Goal: Information Seeking & Learning: Compare options

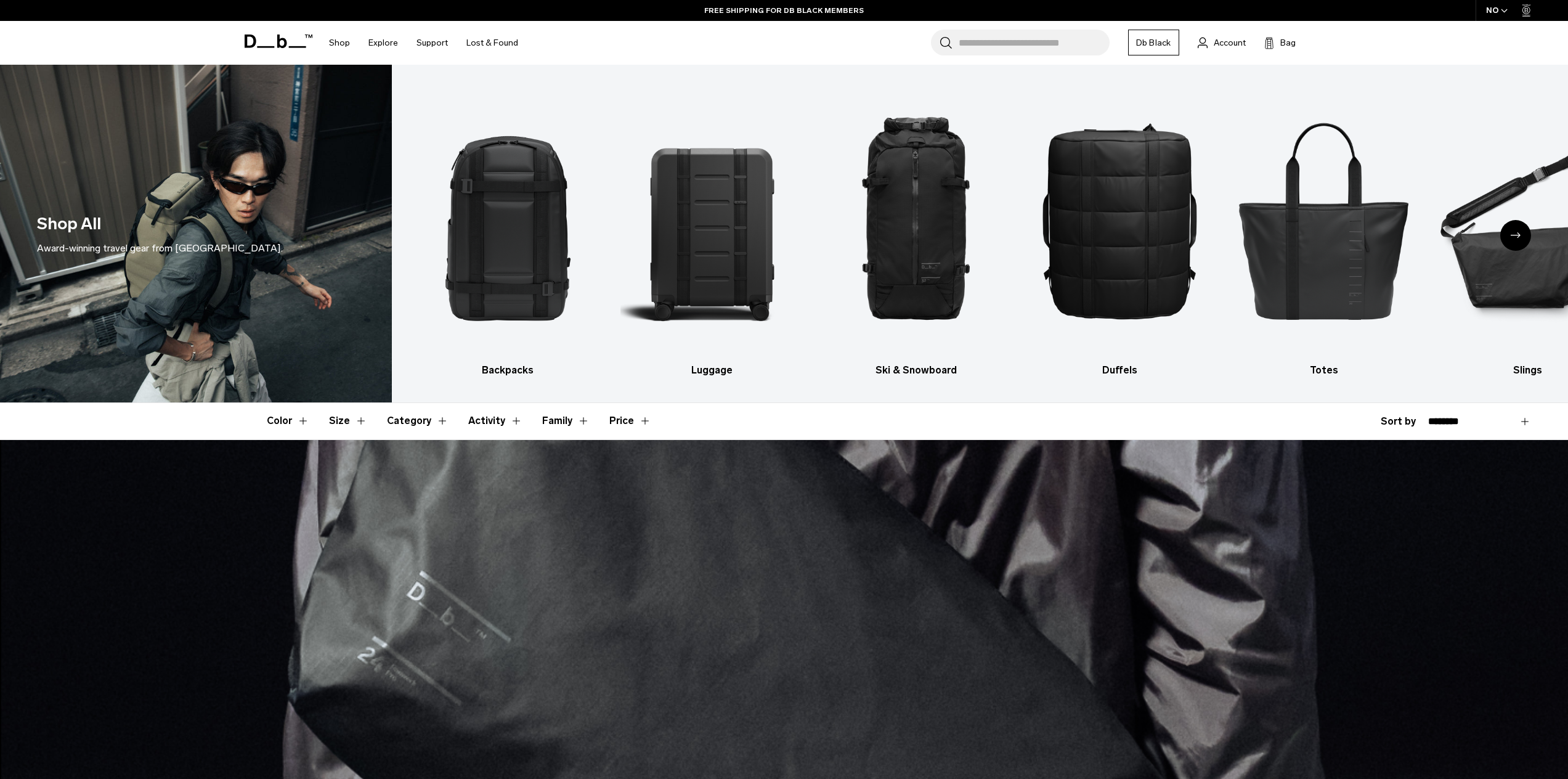
click at [1520, 233] on icon "Next slide" at bounding box center [1515, 235] width 10 height 5
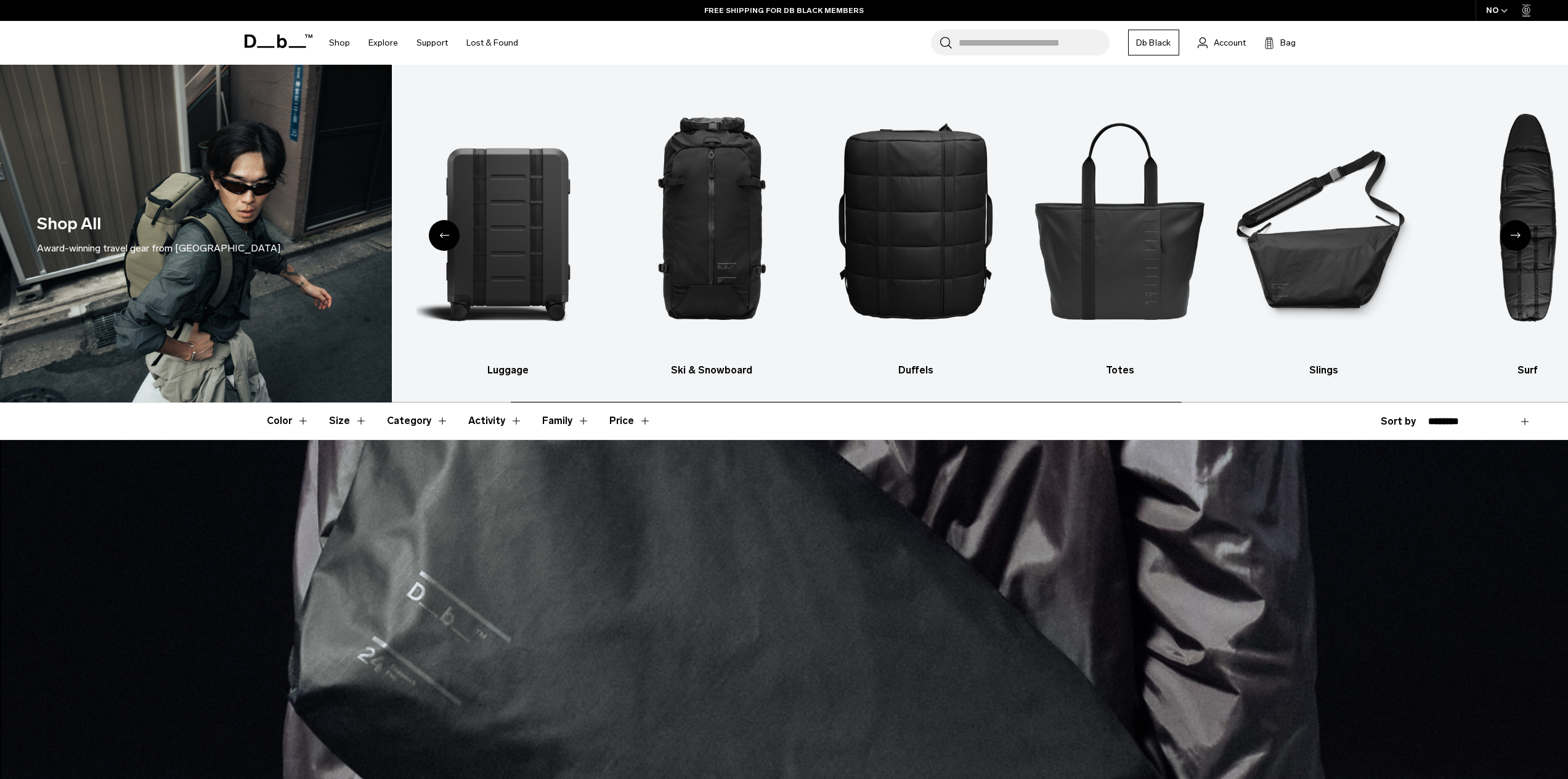
click at [1520, 233] on icon "Next slide" at bounding box center [1515, 235] width 10 height 5
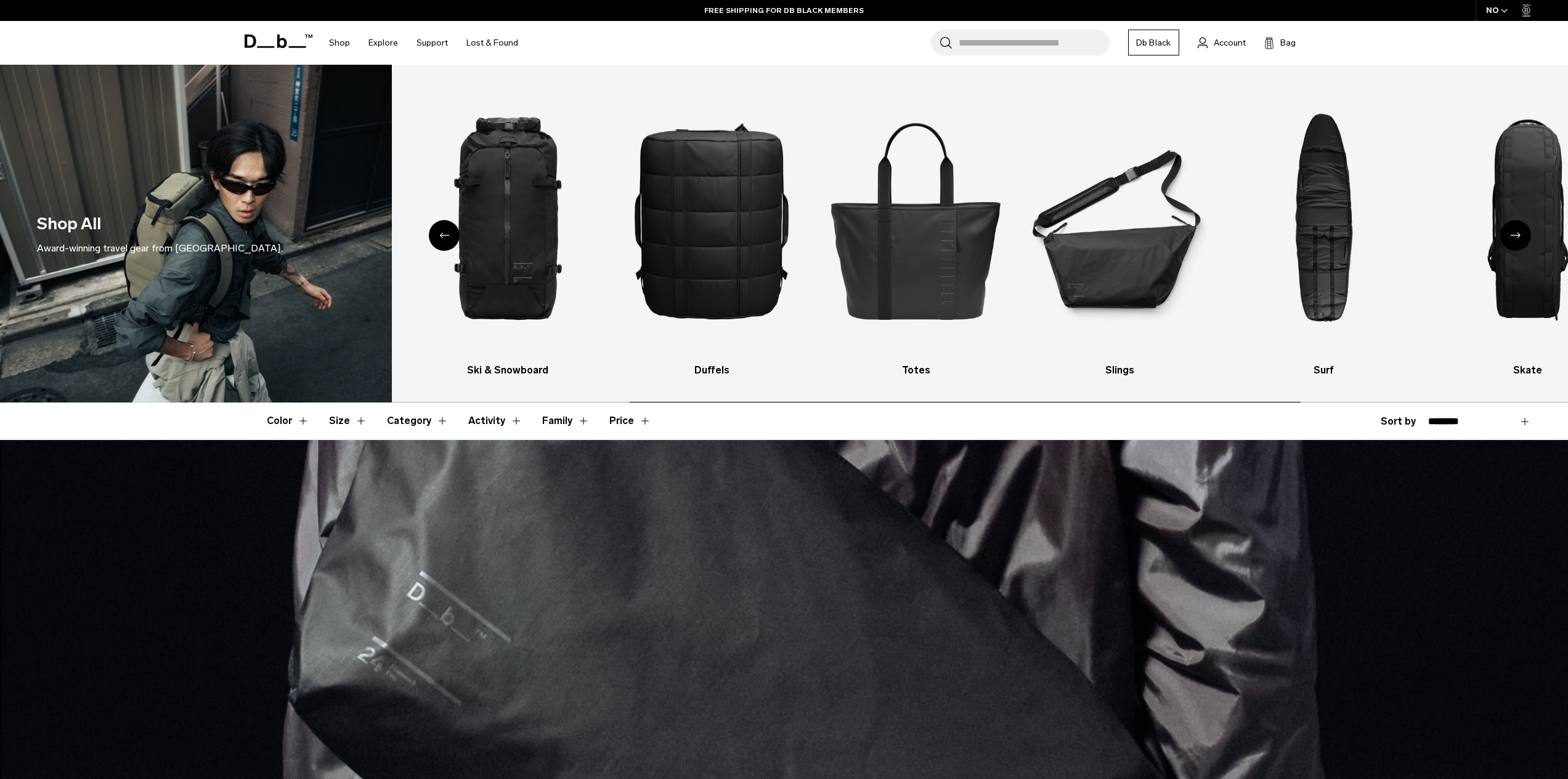
click at [1520, 233] on icon "Next slide" at bounding box center [1515, 235] width 10 height 5
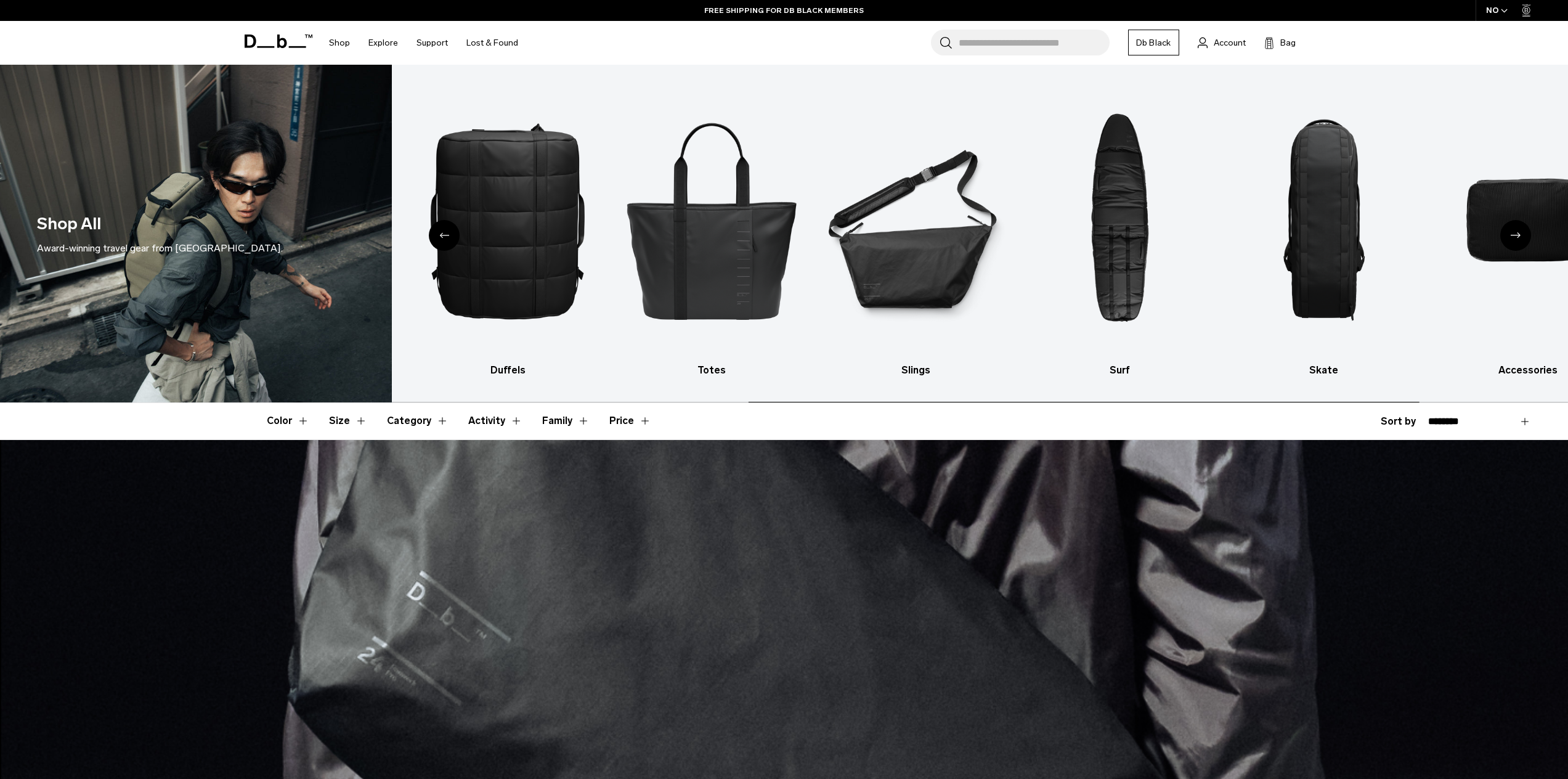
click at [1520, 233] on icon "Next slide" at bounding box center [1515, 235] width 10 height 5
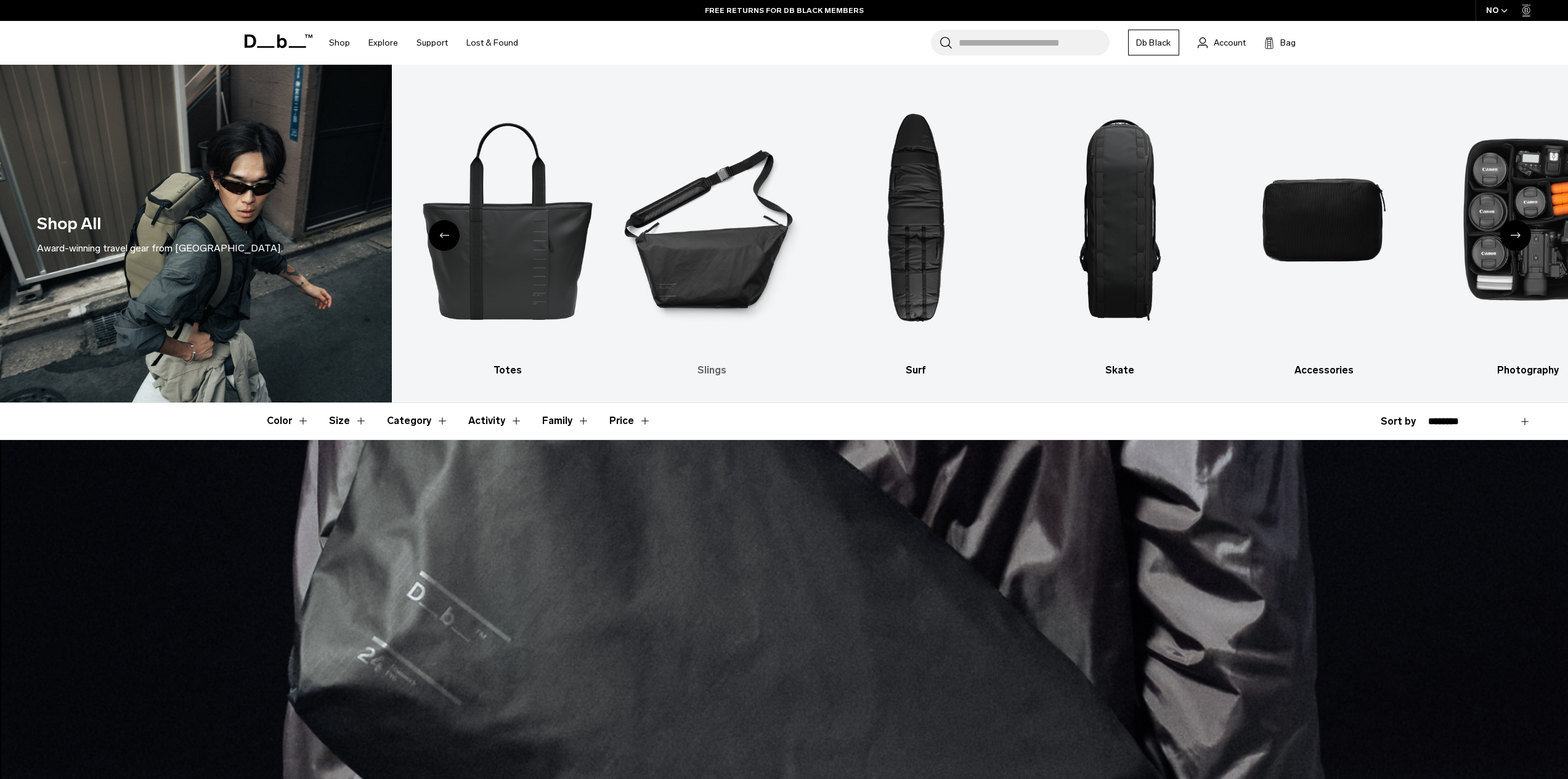
click at [670, 280] on img "6 / 10" at bounding box center [711, 219] width 182 height 273
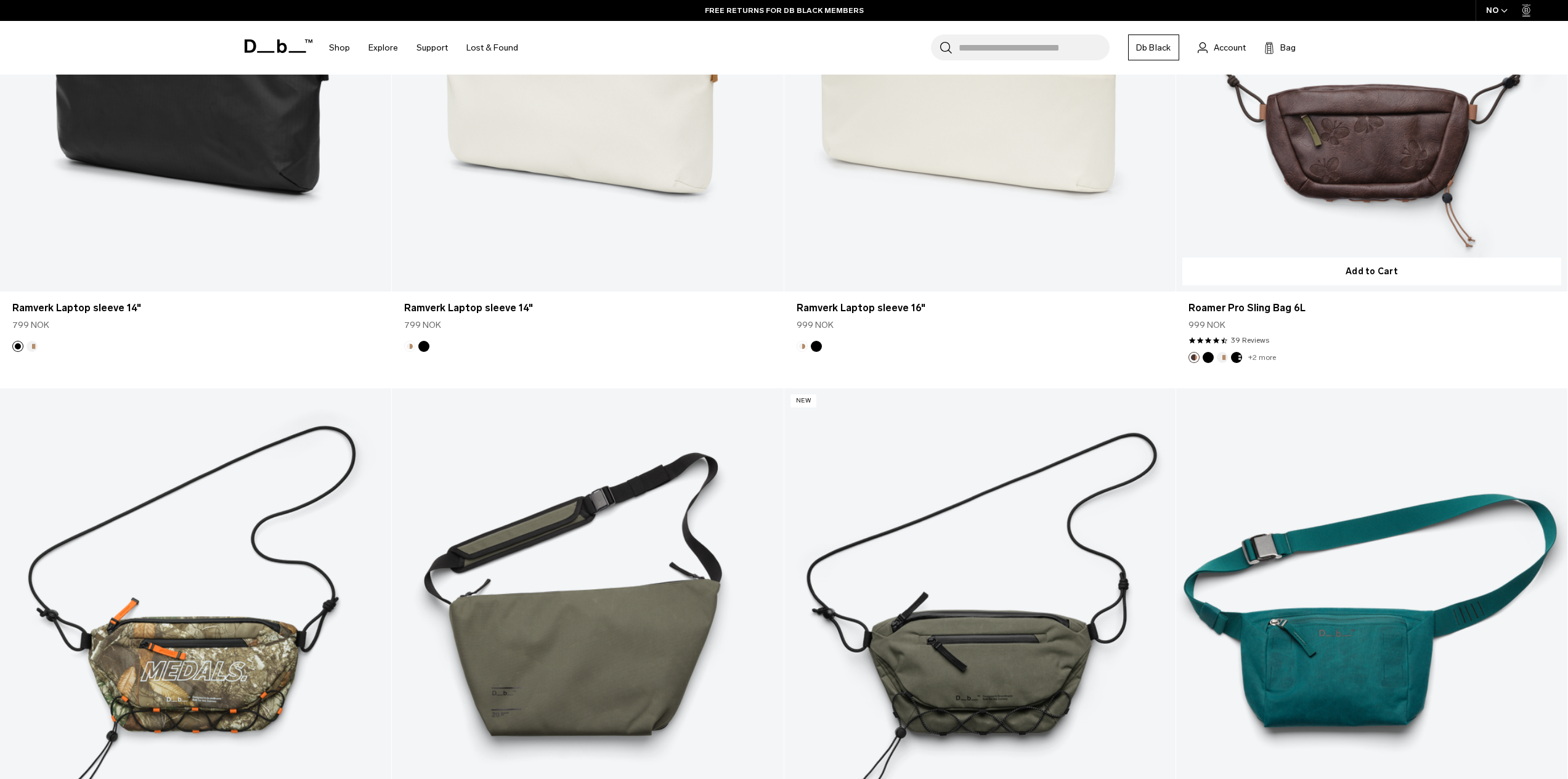
scroll to position [2693, 0]
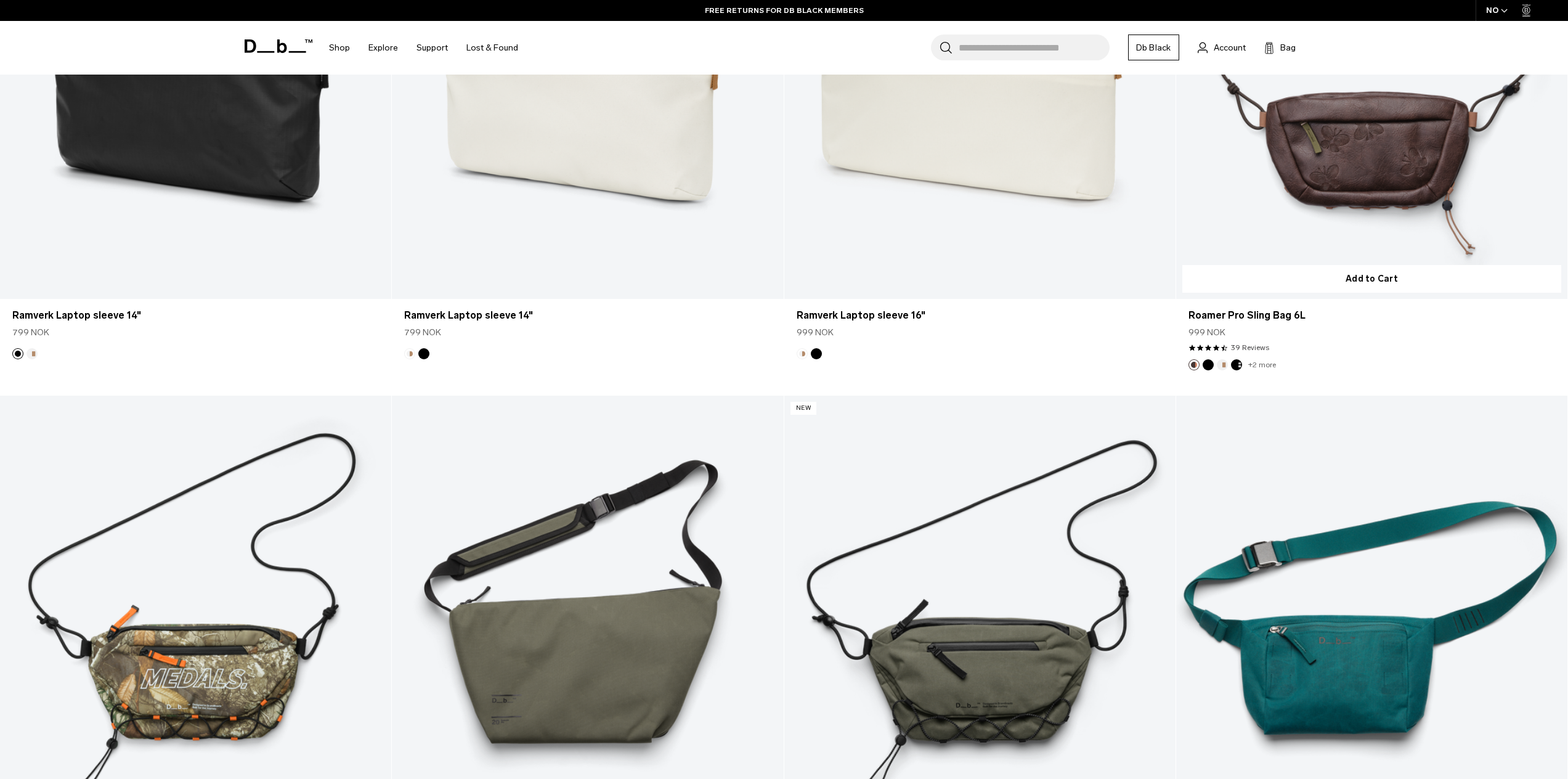
click at [1345, 146] on link "Roamer Pro Sling Bag 6L" at bounding box center [1372, 81] width 392 height 435
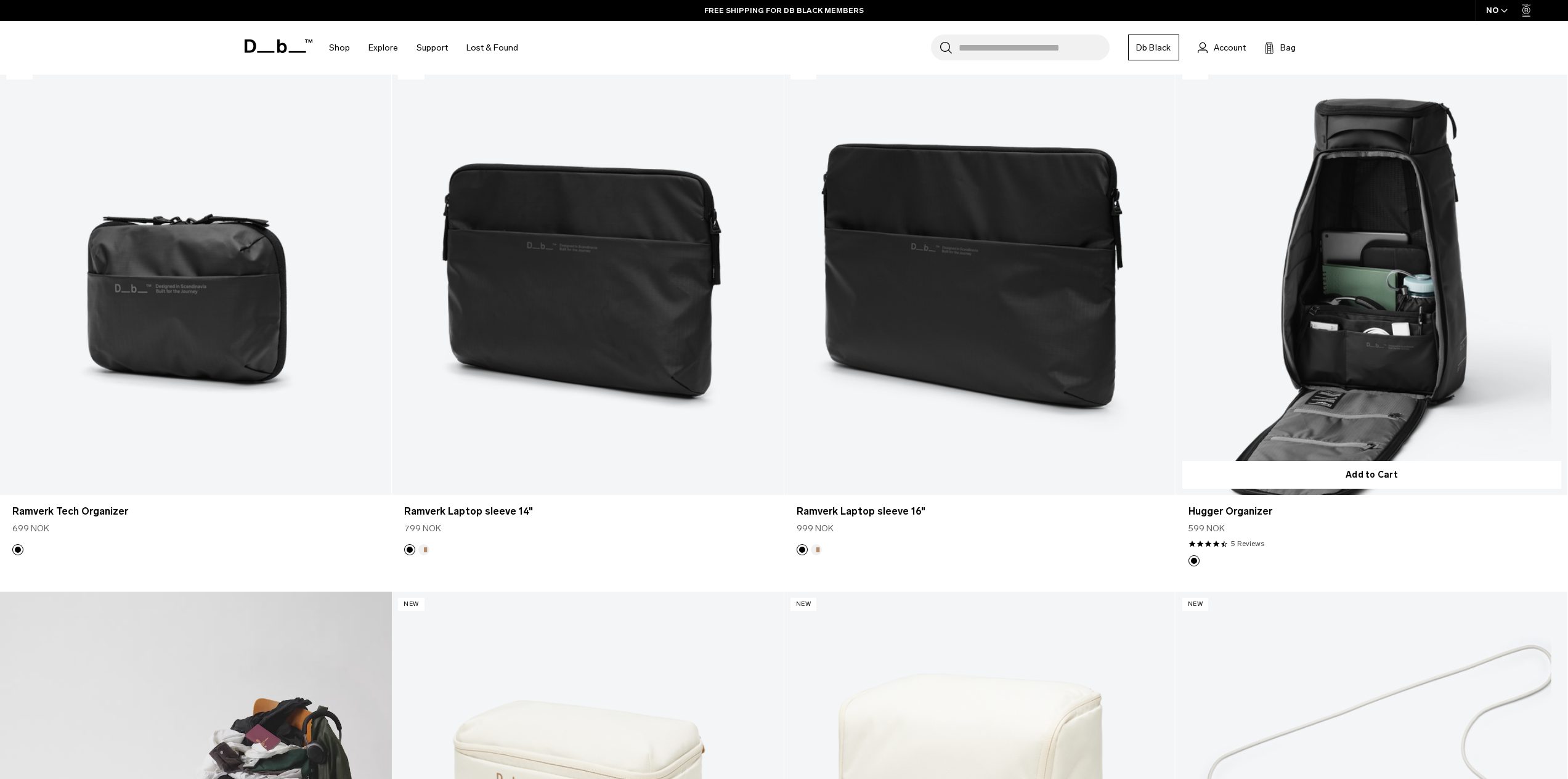
scroll to position [372, 0]
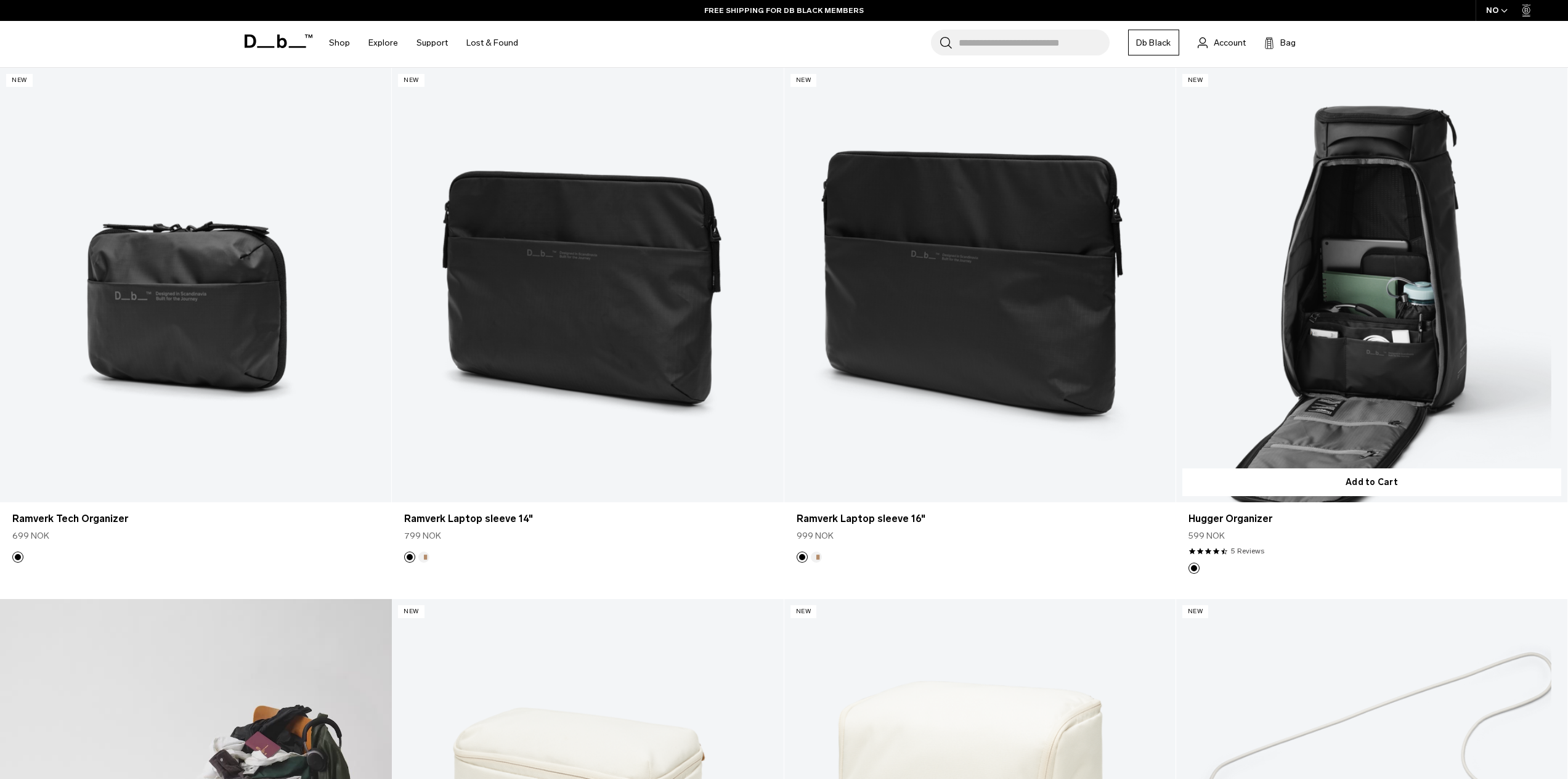
click at [1410, 316] on link "Hugger Organizer" at bounding box center [1372, 285] width 392 height 435
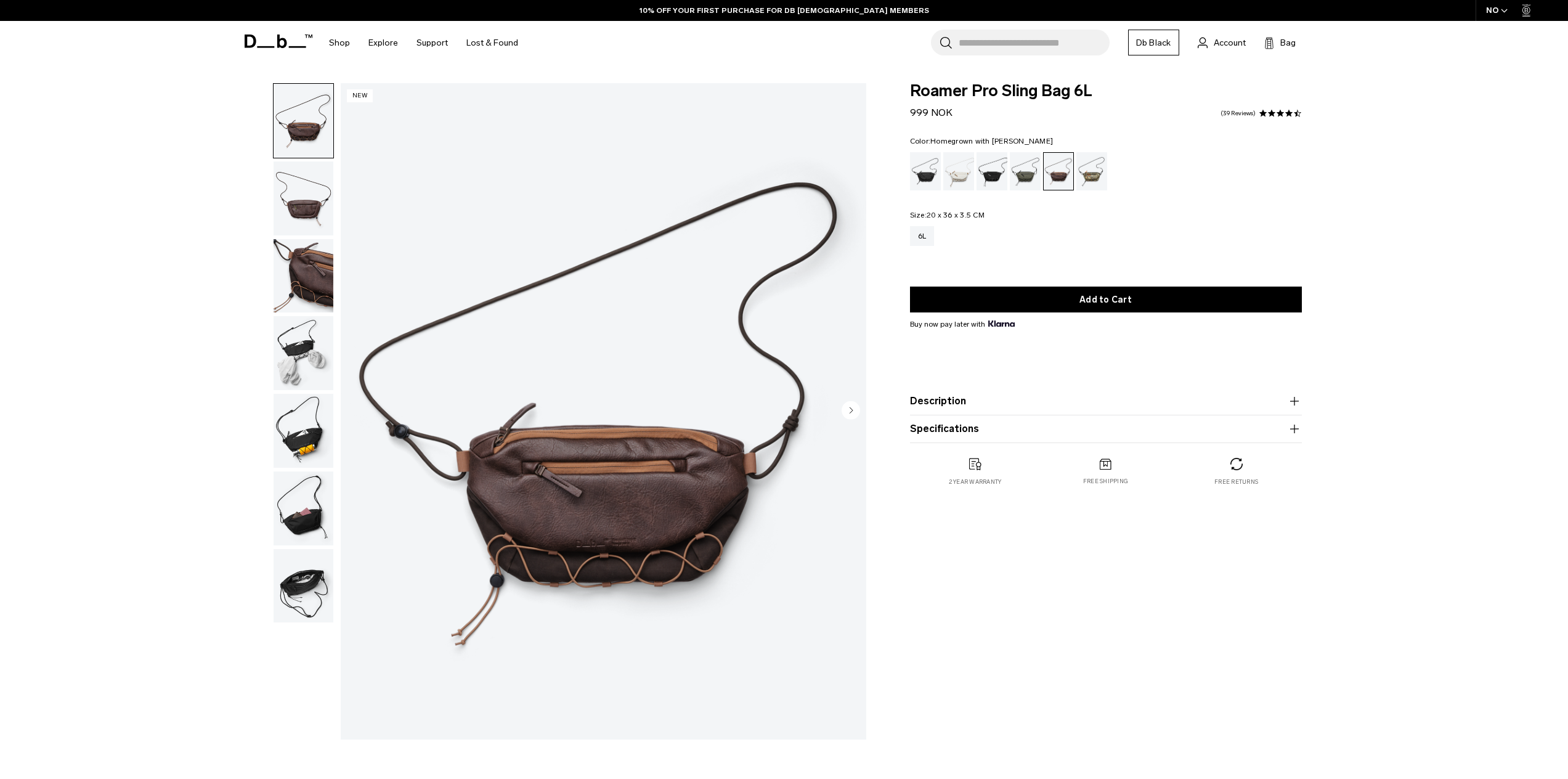
click at [337, 424] on div "01 / 07 New" at bounding box center [551, 414] width 643 height 662
click at [302, 424] on img "button" at bounding box center [303, 430] width 60 height 74
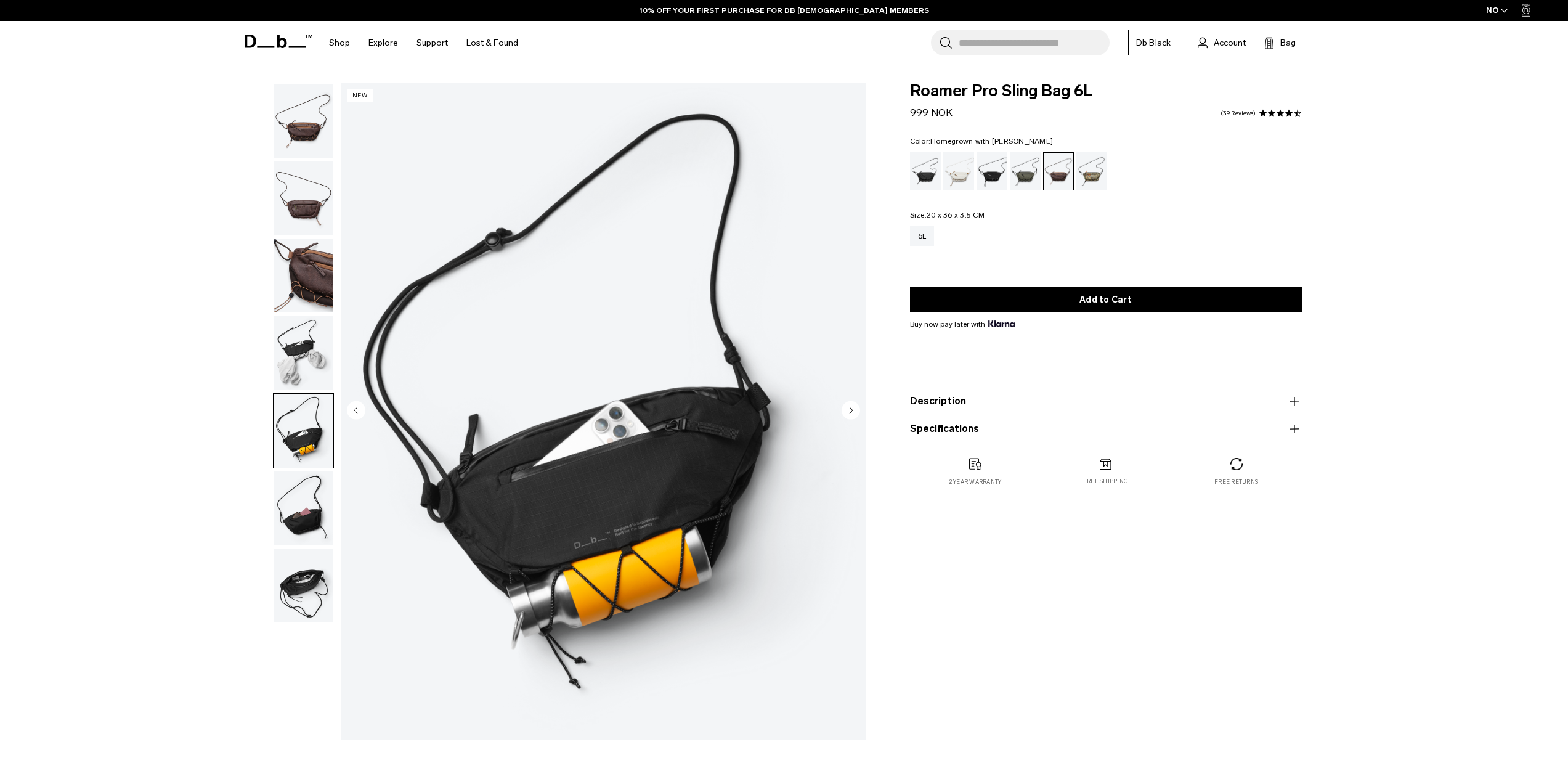
click at [306, 345] on img "button" at bounding box center [303, 353] width 60 height 74
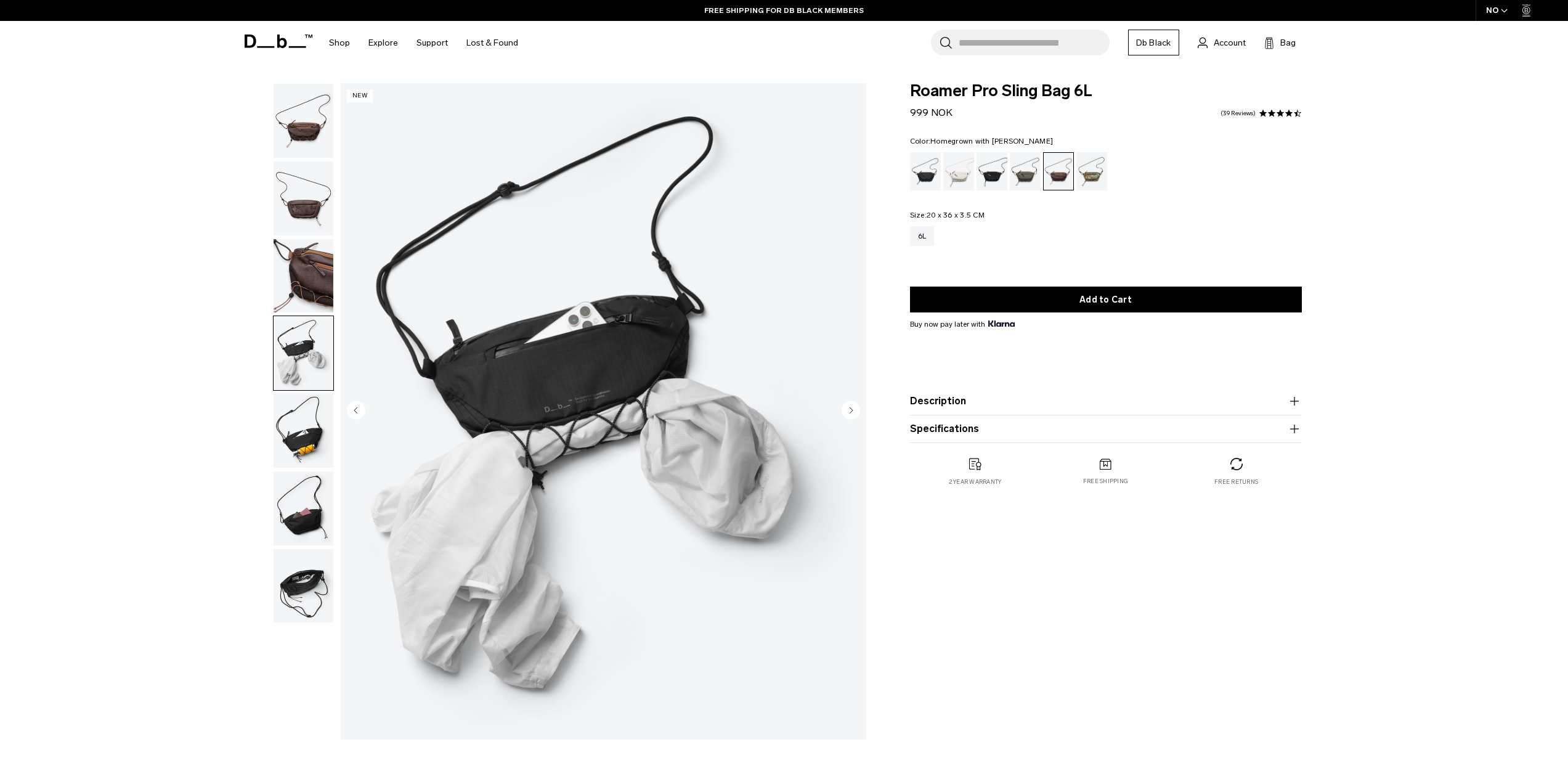
click at [304, 289] on img "button" at bounding box center [303, 276] width 60 height 74
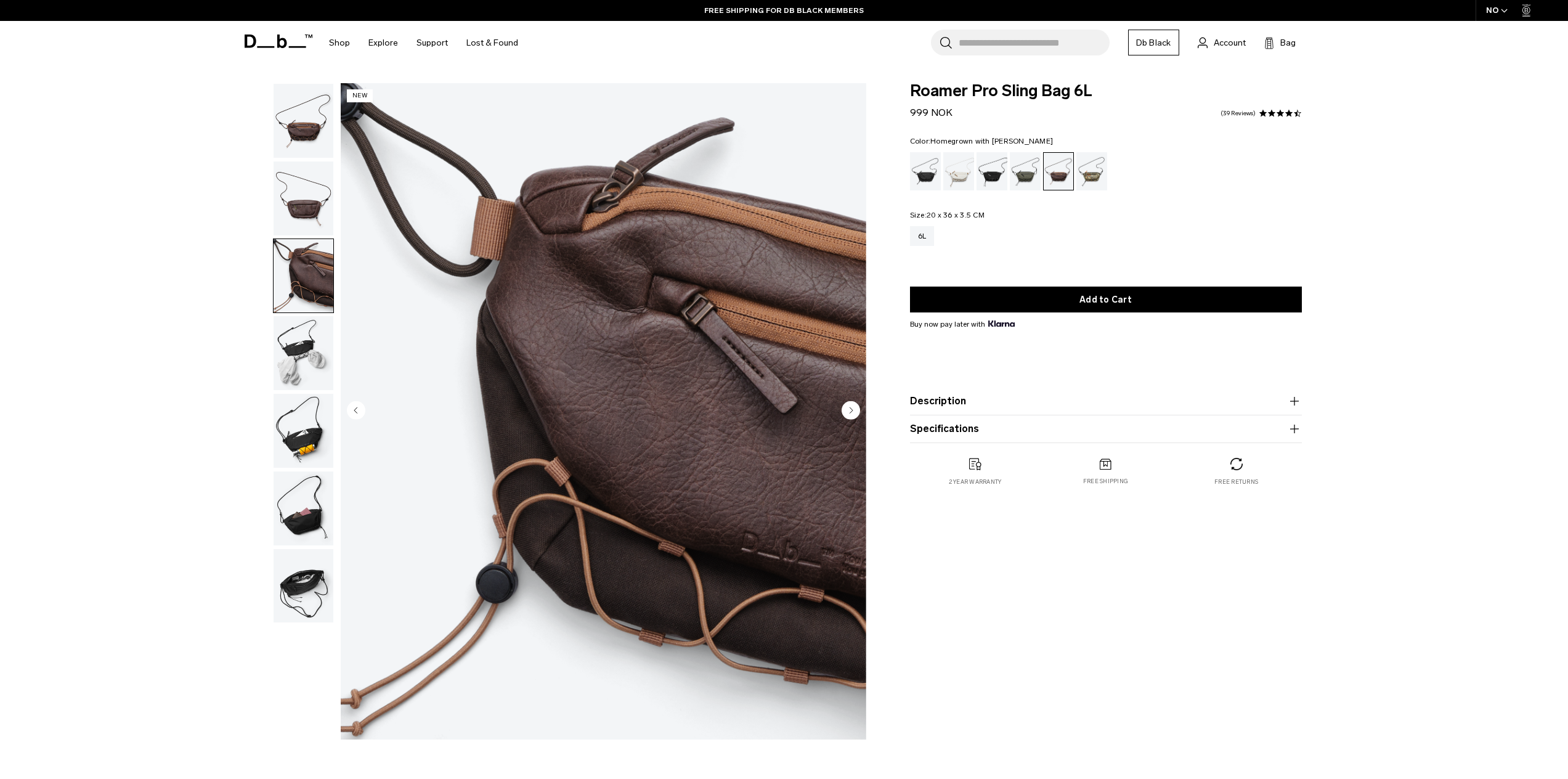
click at [311, 207] on img "button" at bounding box center [303, 198] width 60 height 74
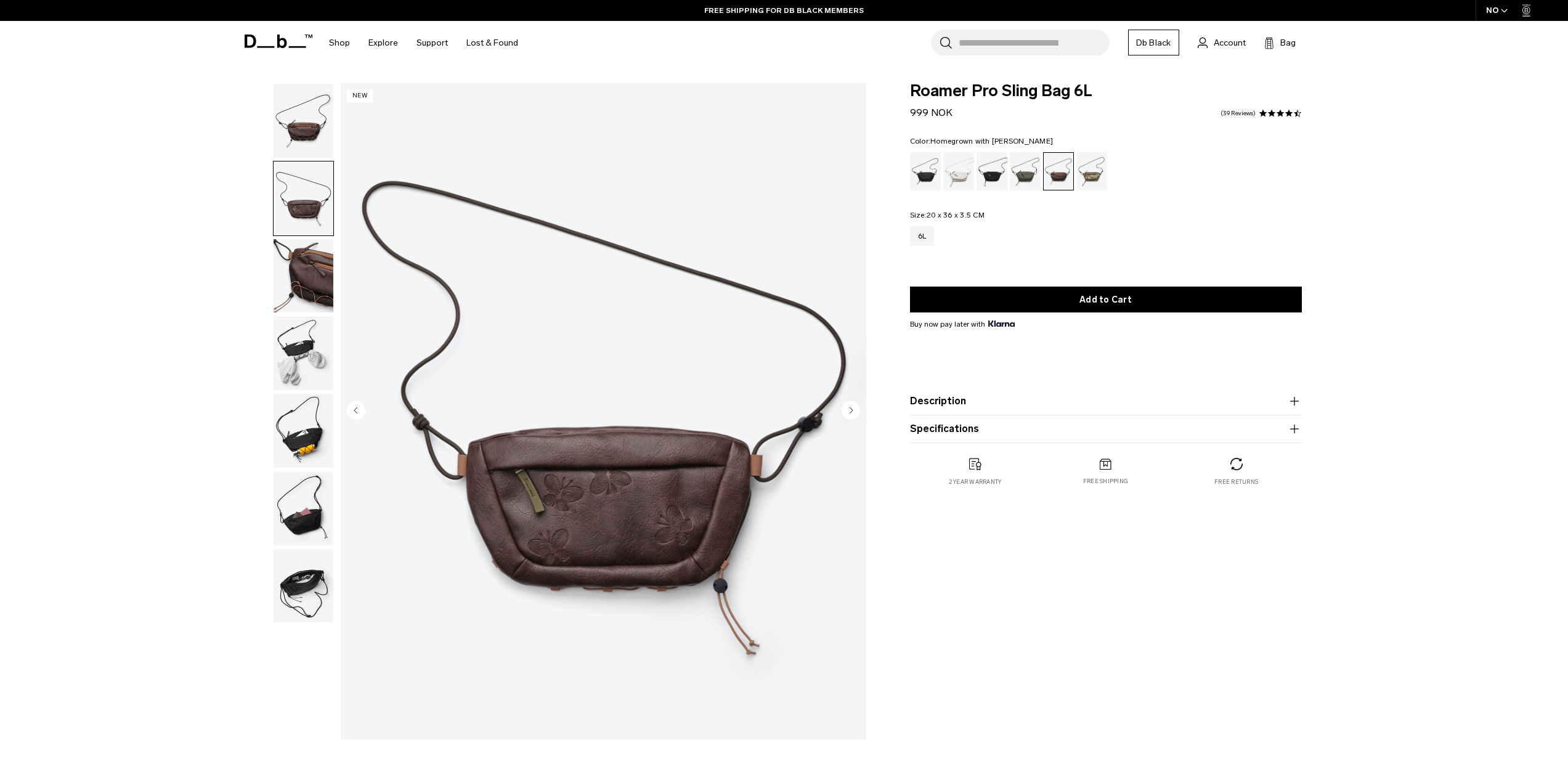
click at [304, 113] on img "button" at bounding box center [303, 120] width 60 height 74
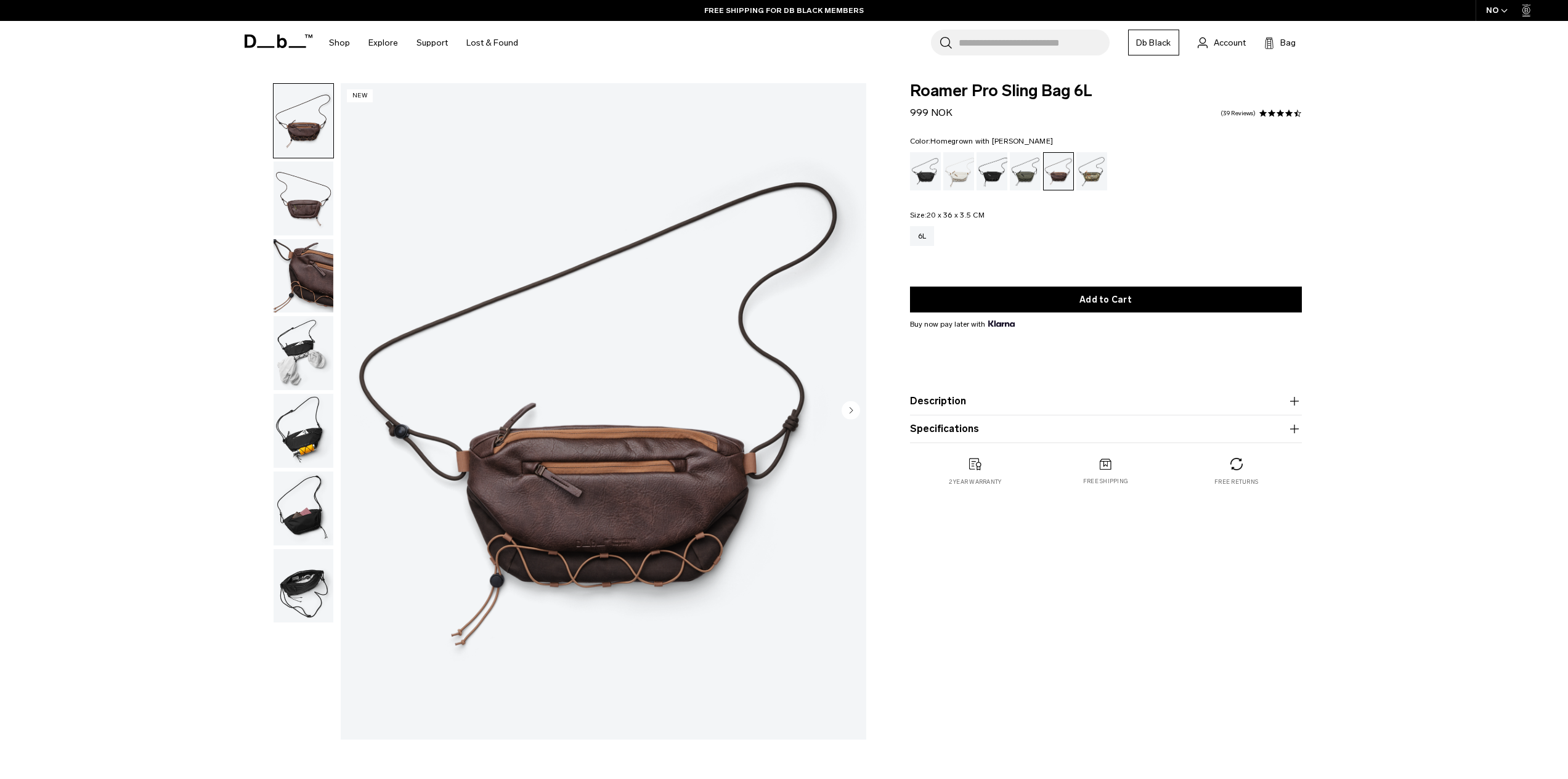
click at [311, 510] on img "button" at bounding box center [303, 508] width 60 height 74
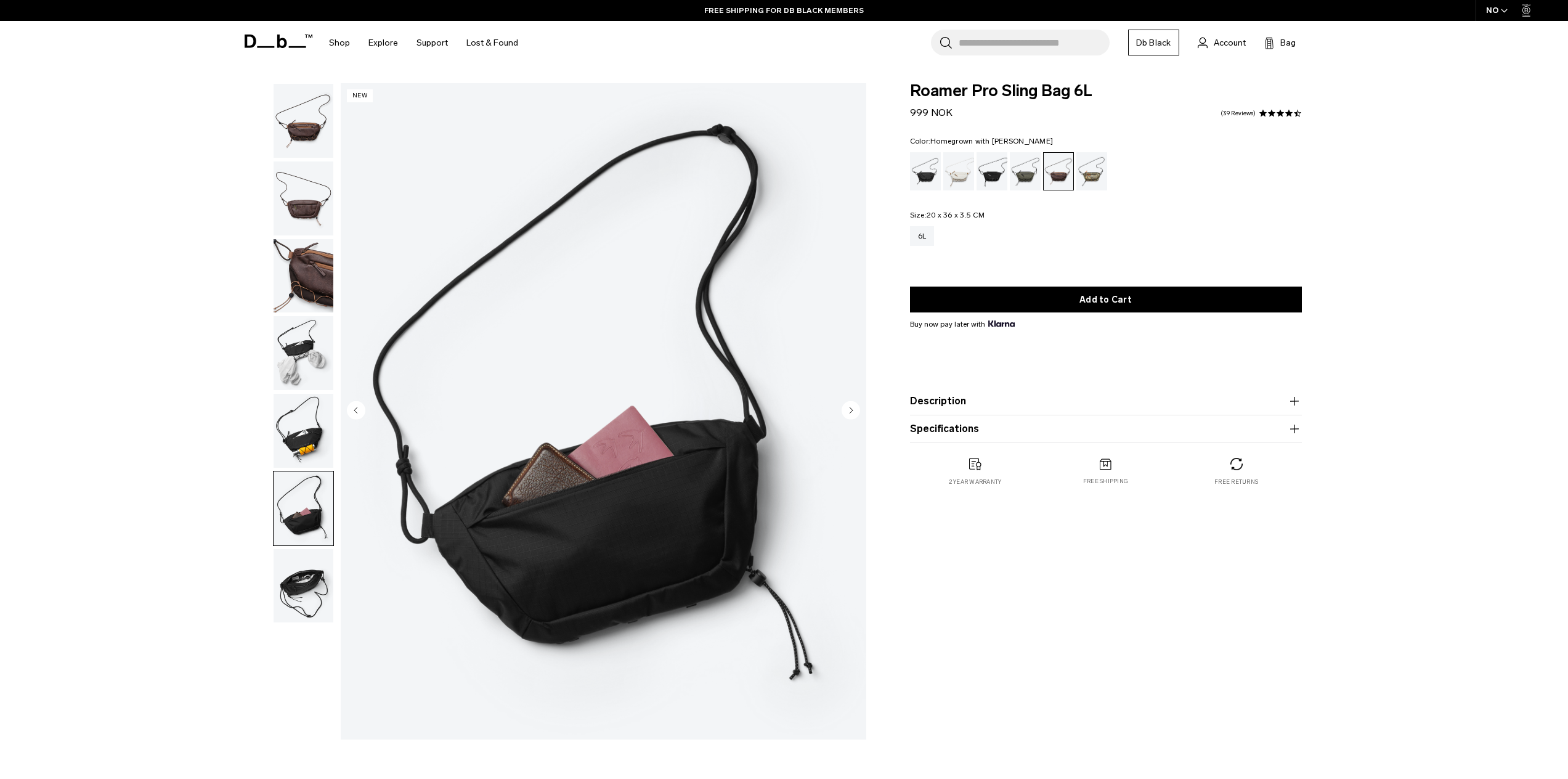
click at [310, 564] on img "button" at bounding box center [303, 586] width 60 height 74
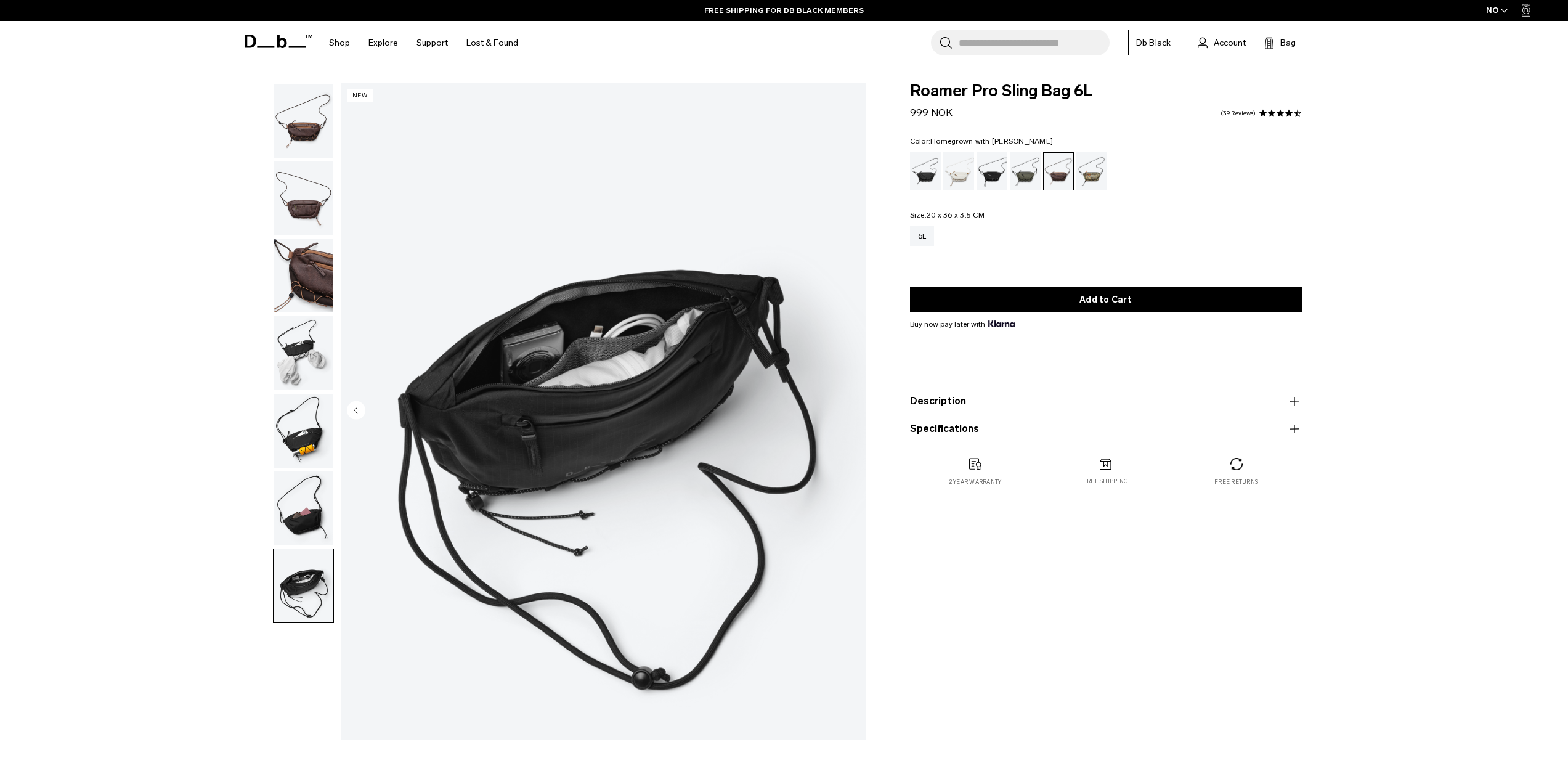
click at [303, 428] on img "button" at bounding box center [303, 430] width 60 height 74
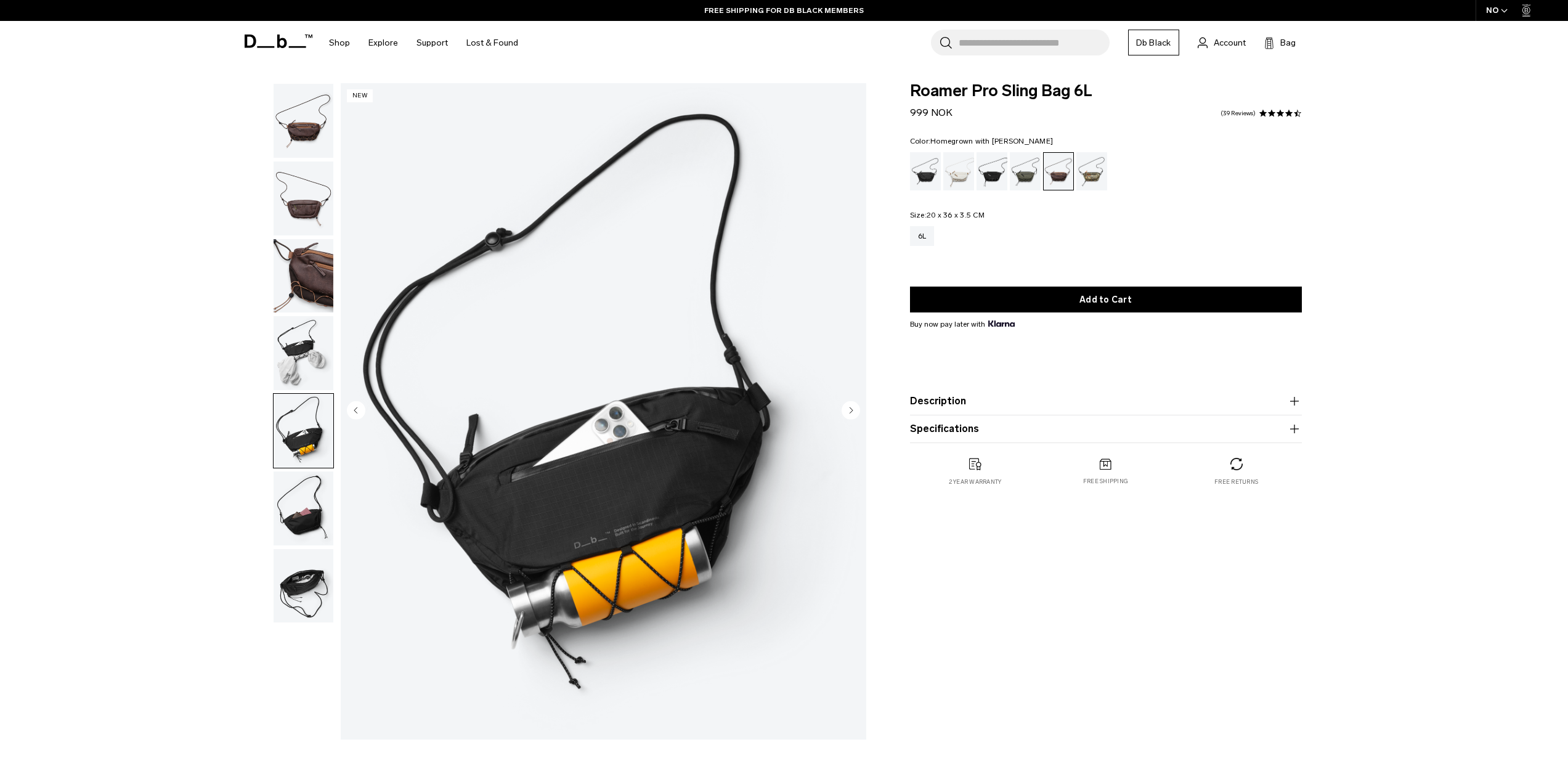
click at [300, 339] on img "button" at bounding box center [303, 353] width 60 height 74
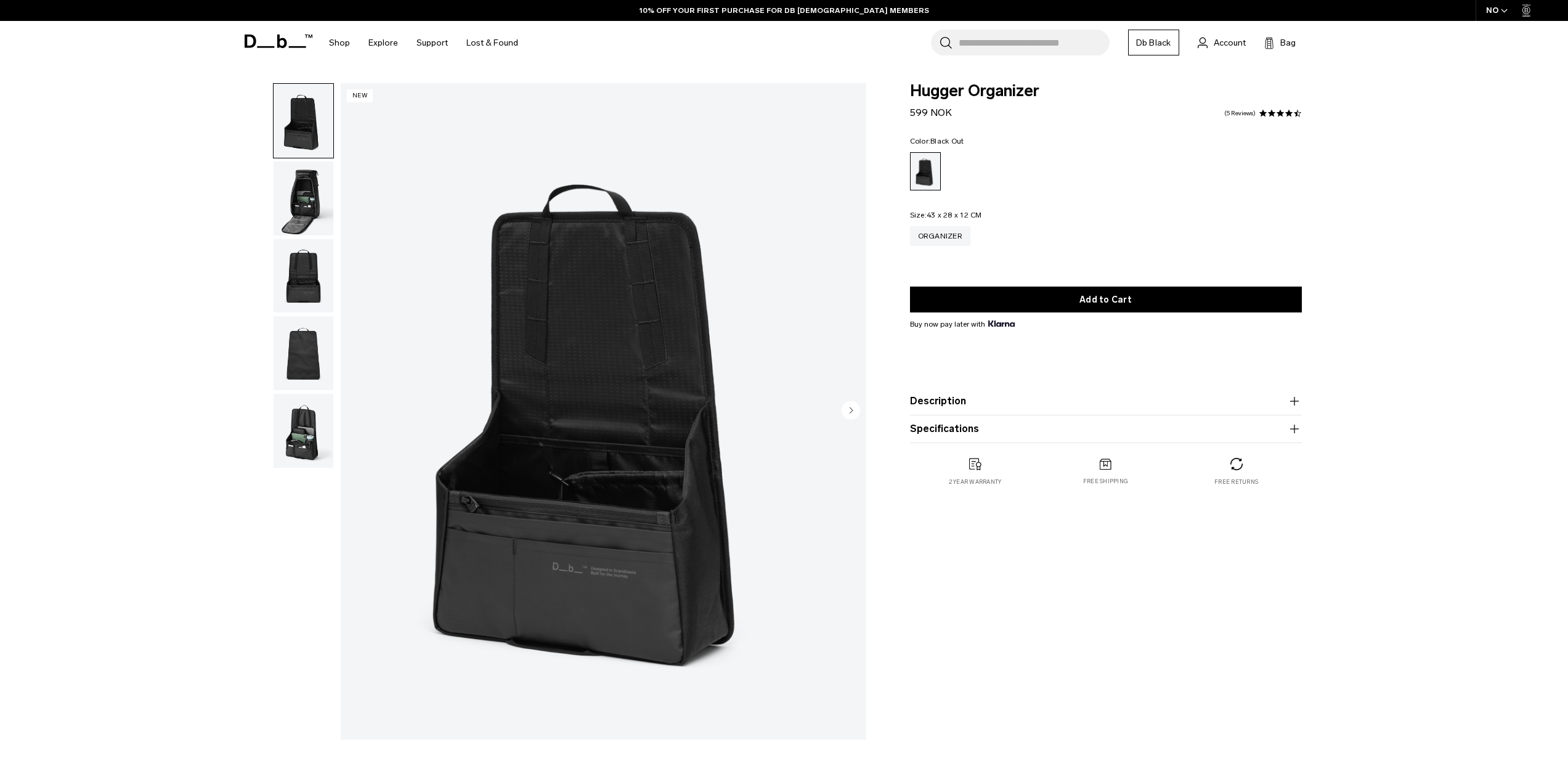
click at [295, 218] on img "button" at bounding box center [303, 198] width 60 height 74
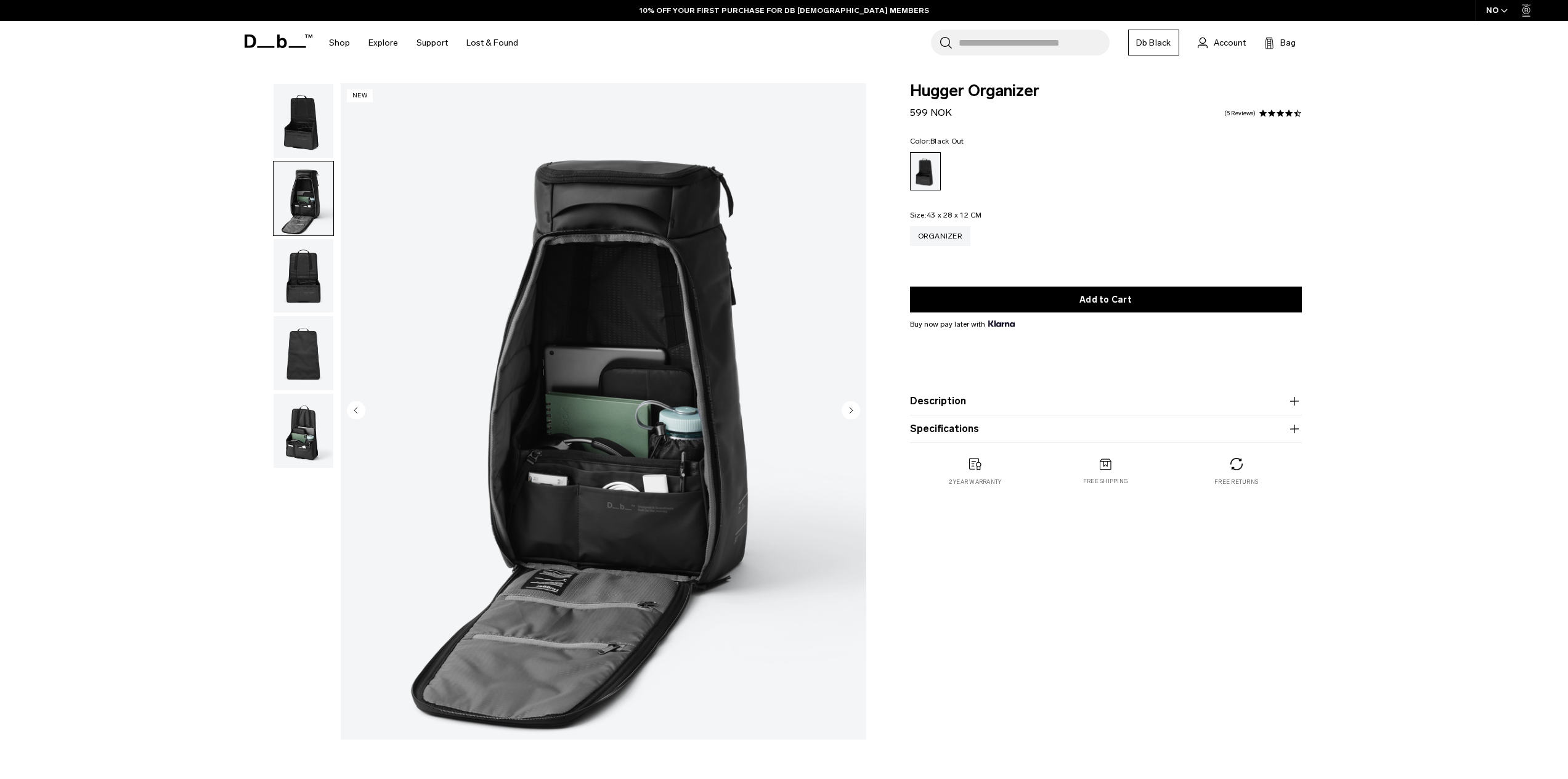
click at [287, 288] on img "button" at bounding box center [303, 276] width 60 height 74
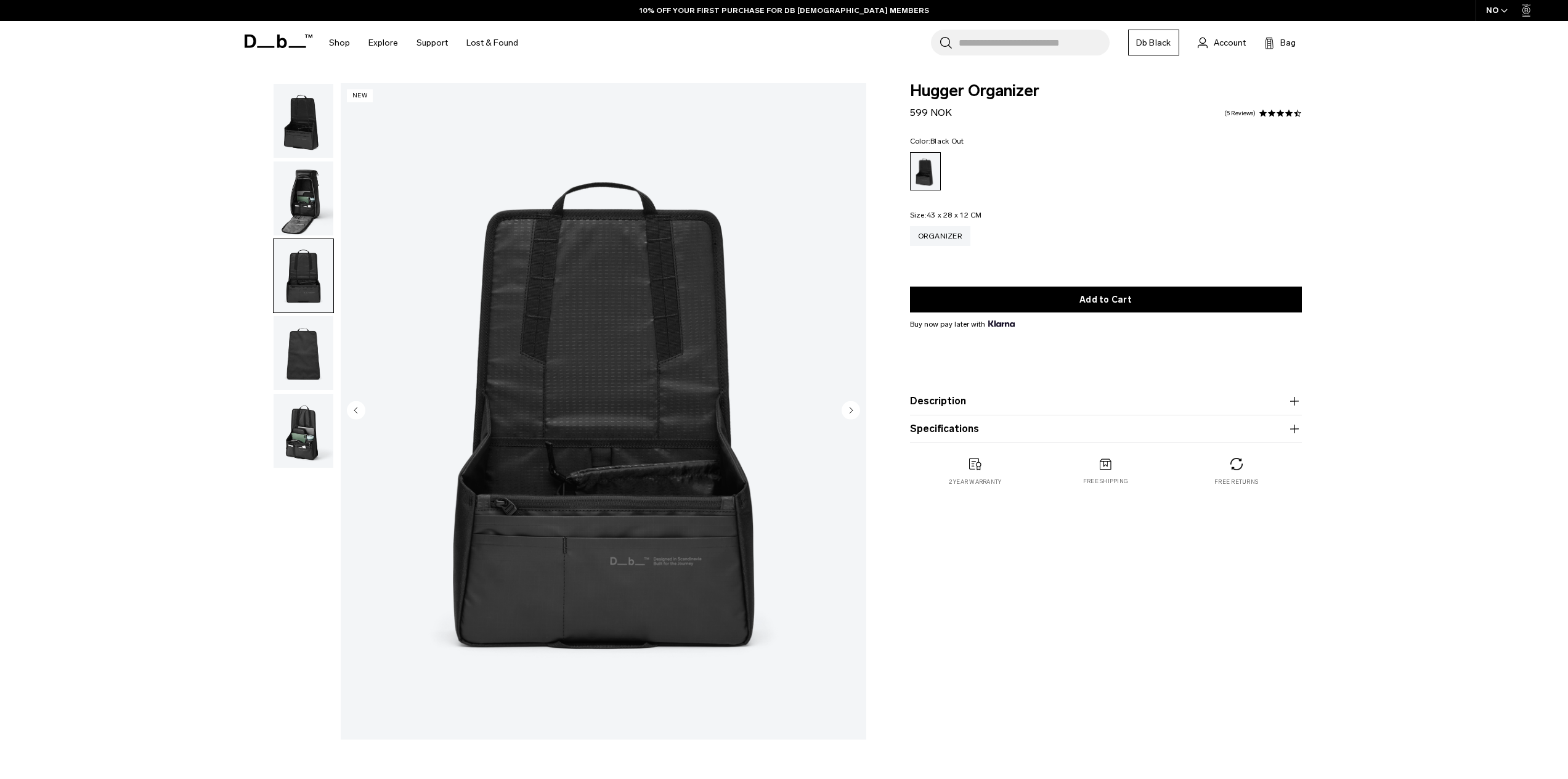
click at [292, 341] on img "button" at bounding box center [303, 353] width 60 height 74
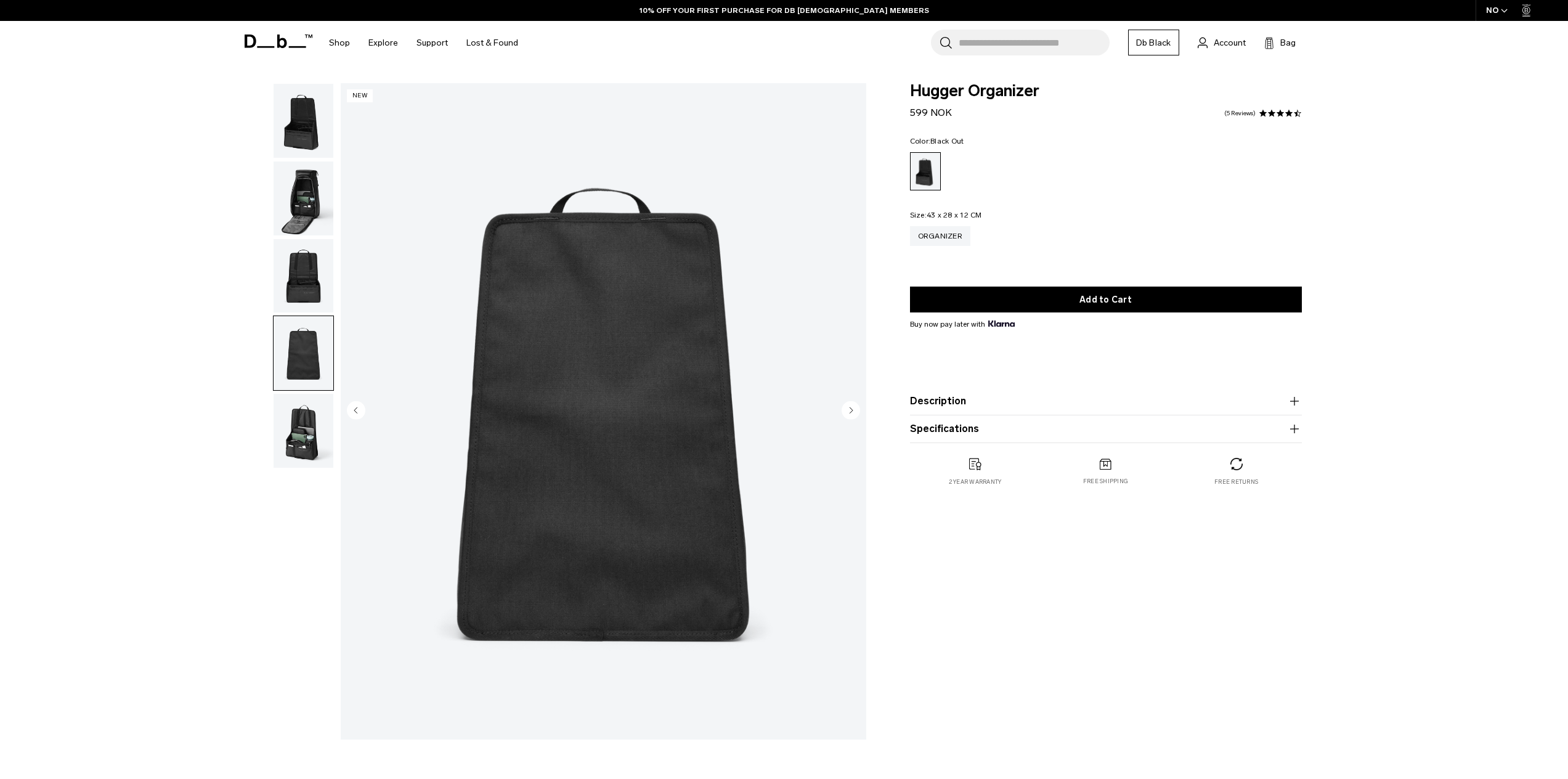
click at [305, 383] on img "button" at bounding box center [303, 353] width 60 height 74
click at [309, 426] on img "button" at bounding box center [303, 430] width 60 height 74
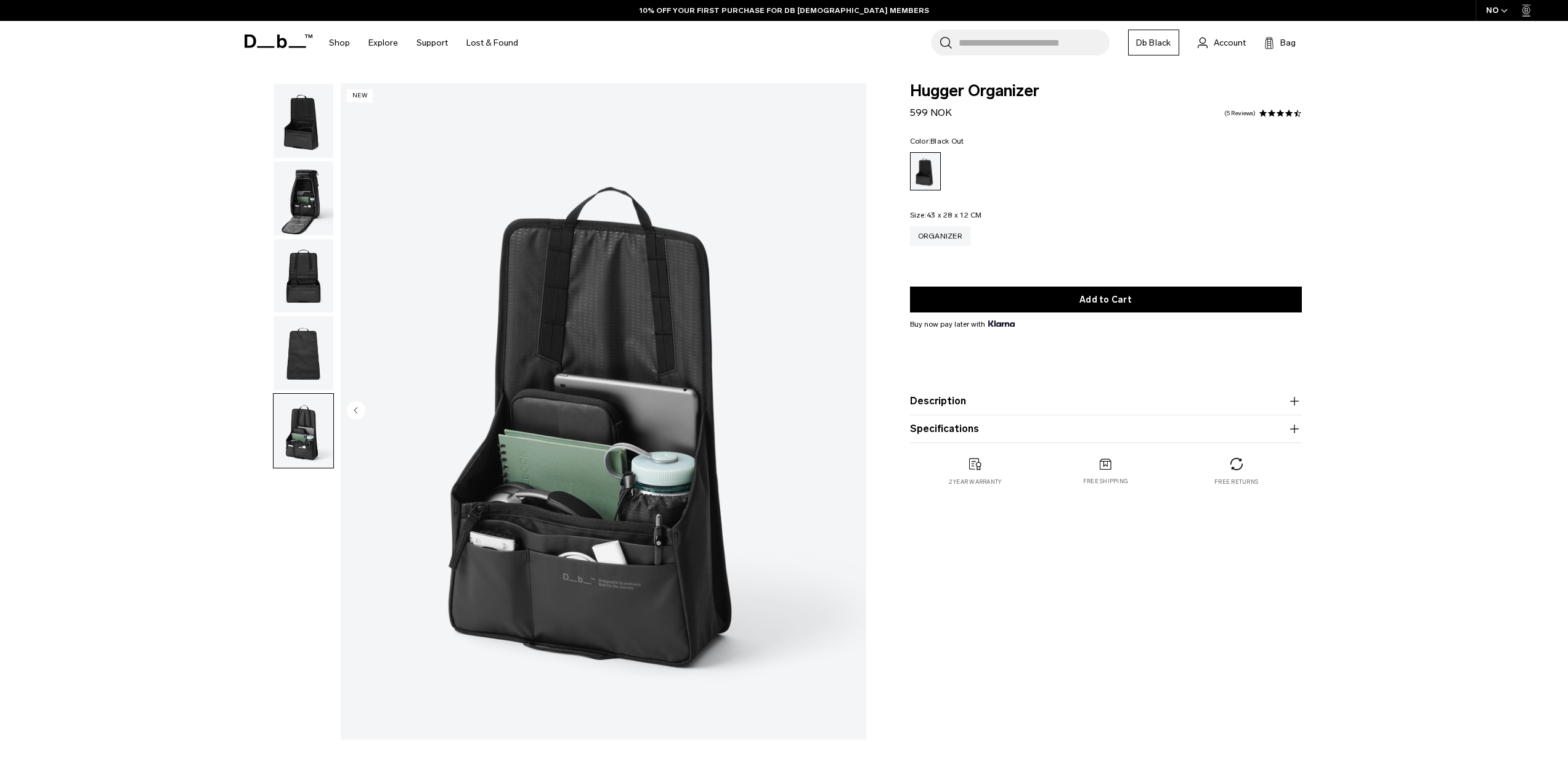
click at [261, 215] on div "05 / 05 New Close 01 / 05 Previous" at bounding box center [551, 414] width 643 height 662
click at [291, 206] on img "button" at bounding box center [303, 198] width 60 height 74
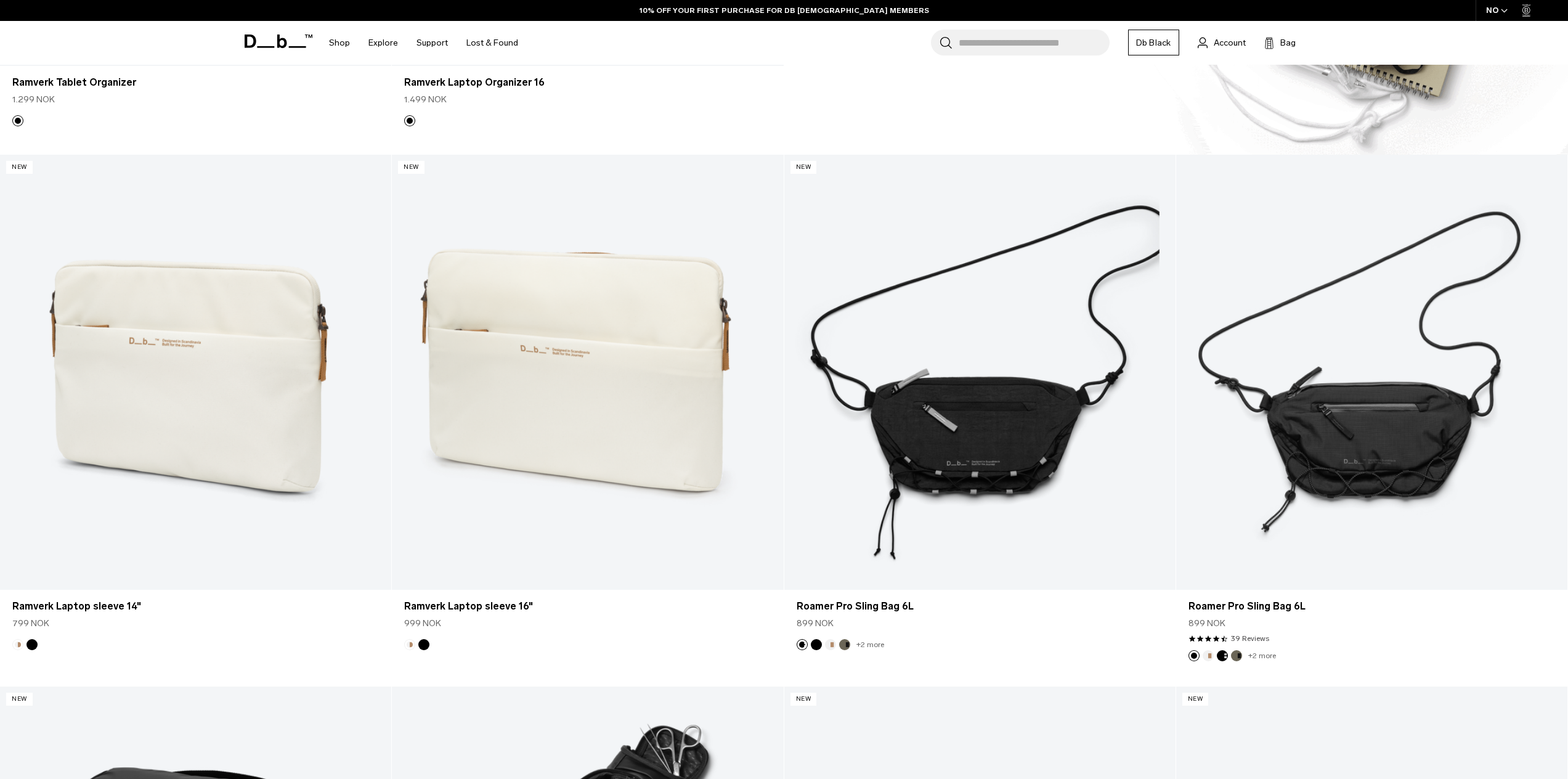
scroll to position [2283, 0]
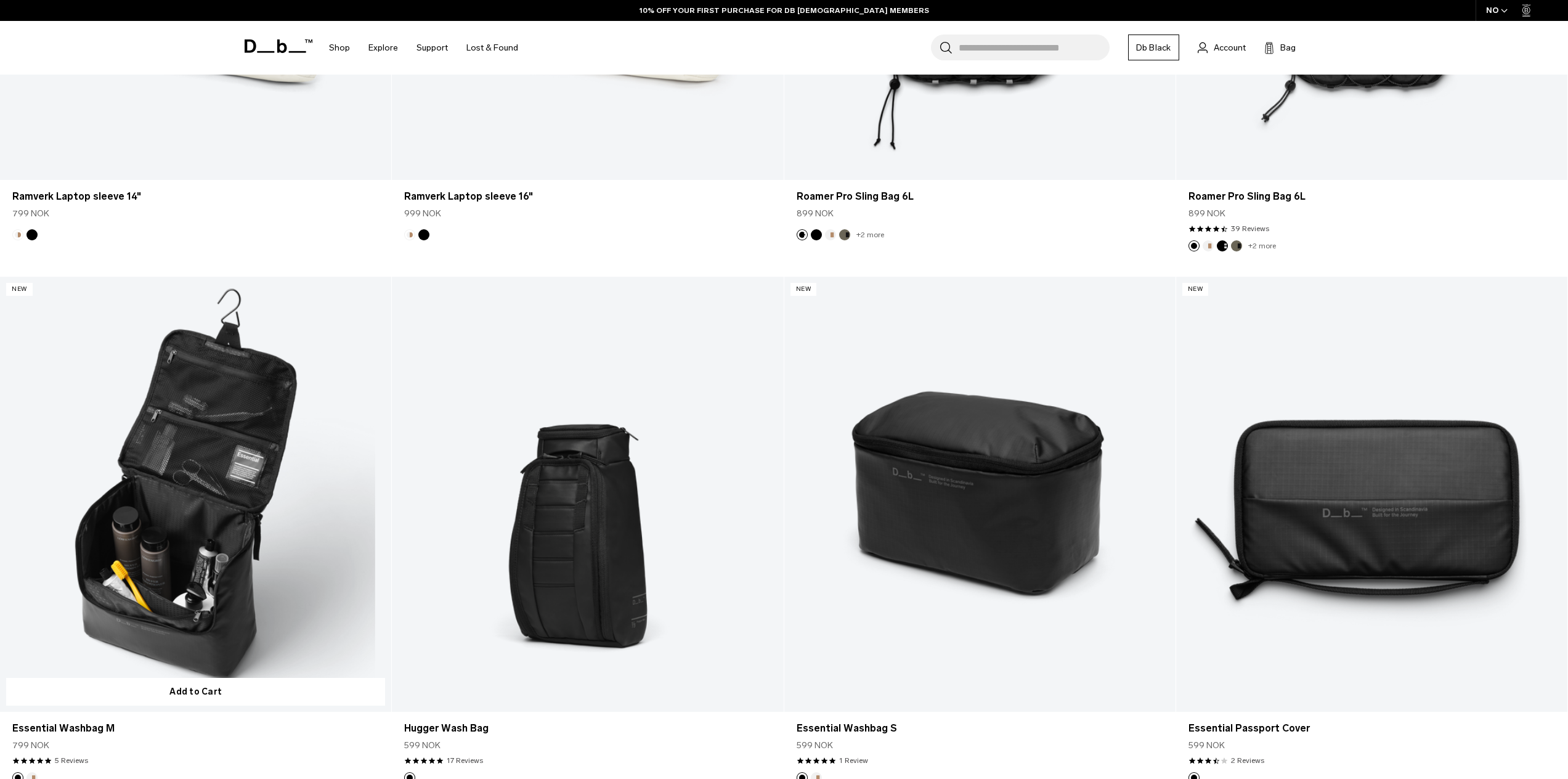
click at [217, 519] on link "Essential Washbag M" at bounding box center [196, 494] width 392 height 435
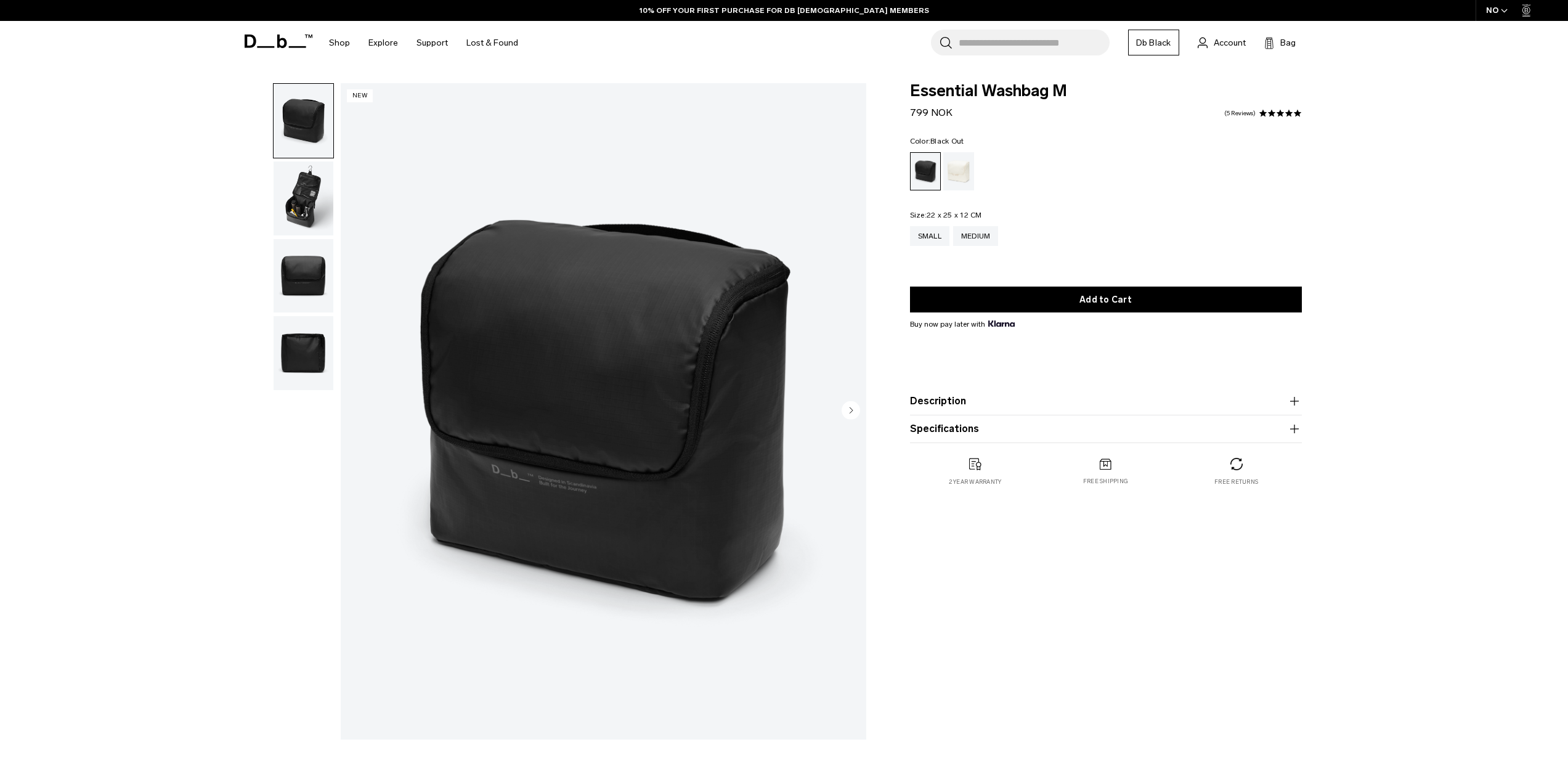
click at [304, 173] on img "button" at bounding box center [303, 198] width 60 height 74
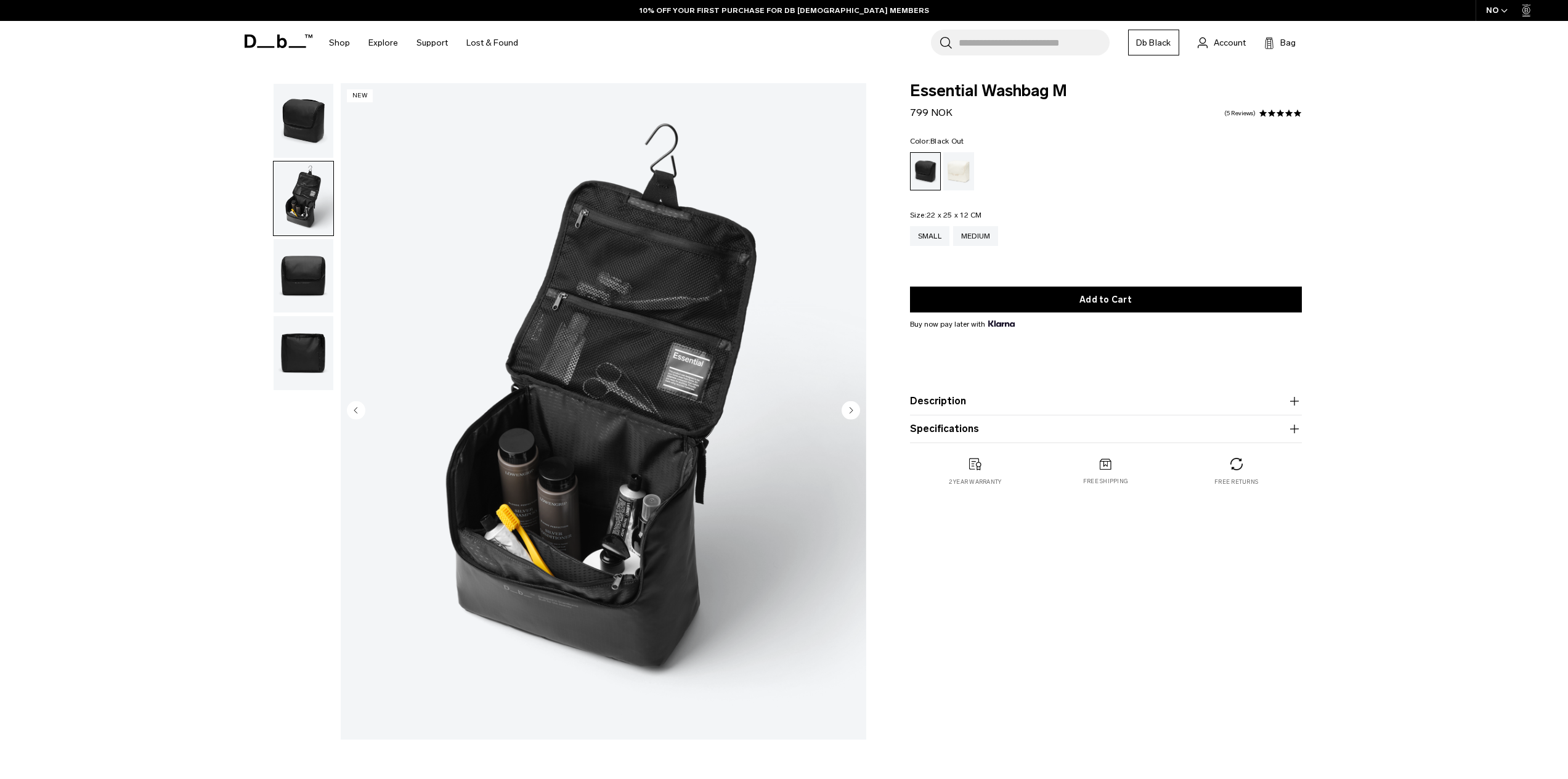
click at [537, 372] on img "2 / 4" at bounding box center [603, 410] width 526 height 656
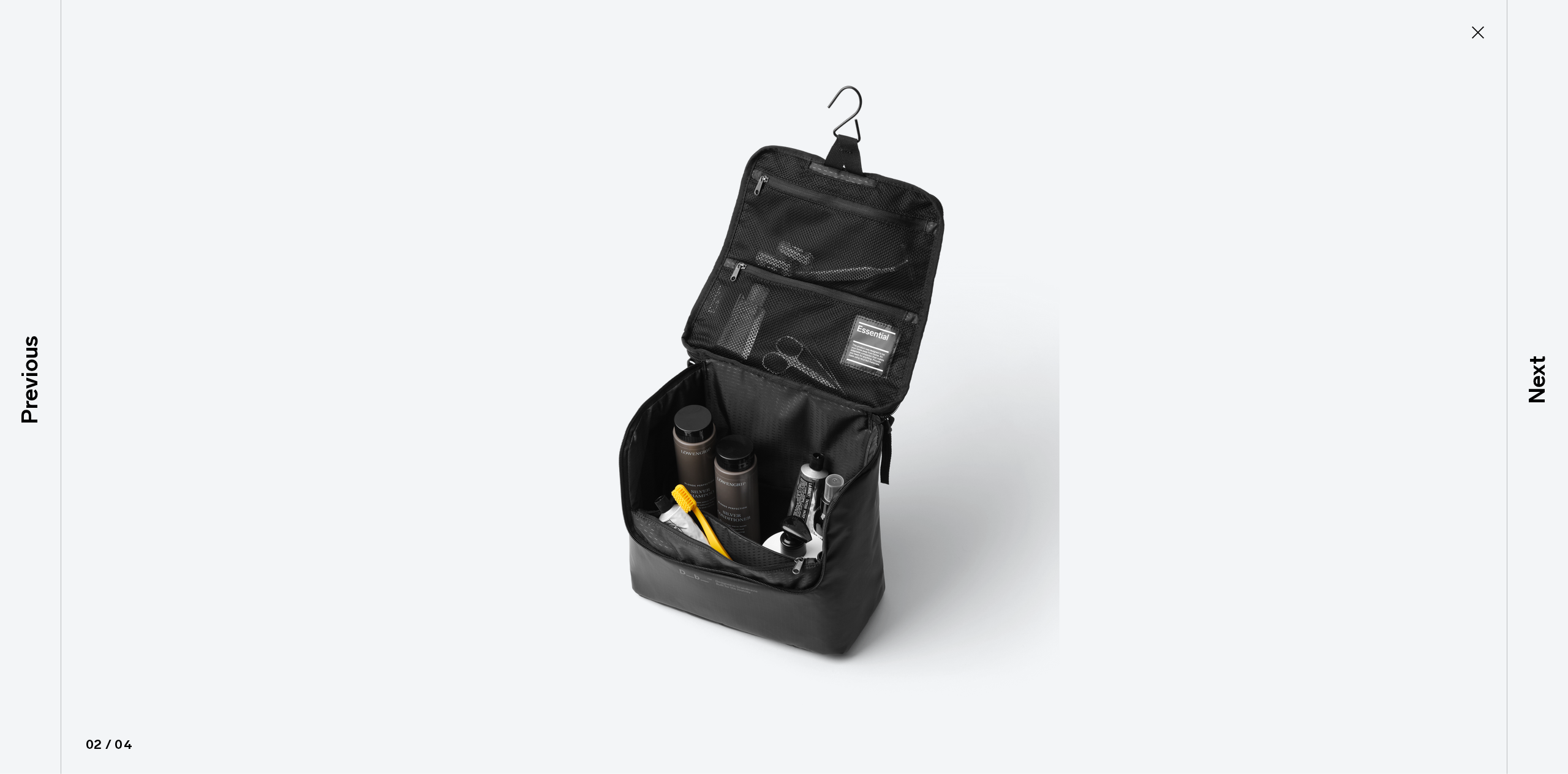
click at [756, 372] on img at bounding box center [784, 387] width 551 height 774
